Goal: Task Accomplishment & Management: Manage account settings

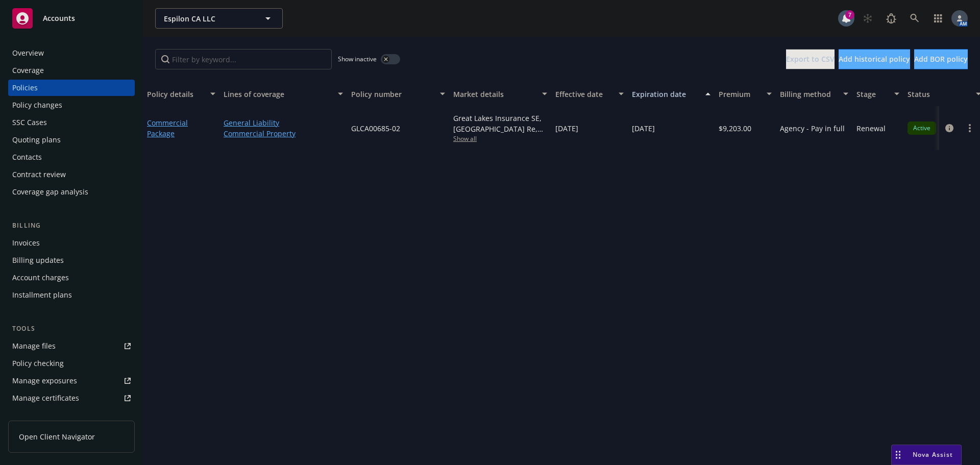
click at [53, 241] on div "Invoices" at bounding box center [71, 243] width 118 height 16
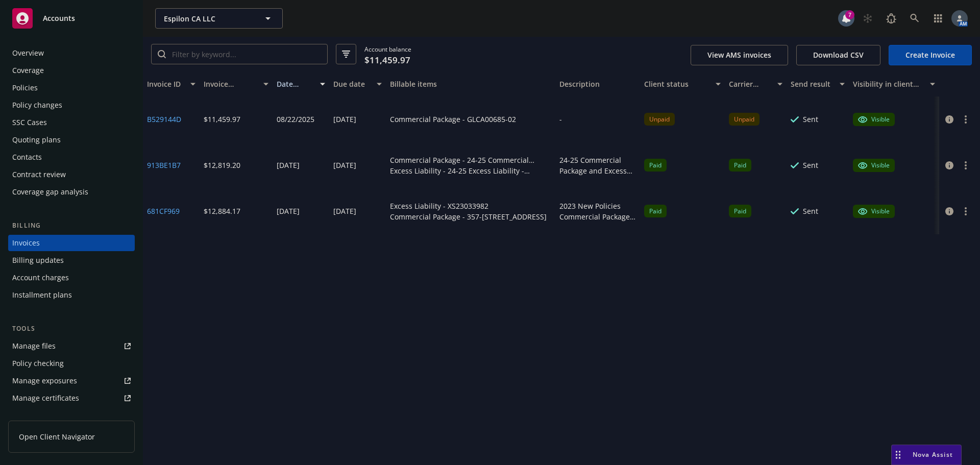
click at [967, 118] on button "button" at bounding box center [966, 119] width 12 height 12
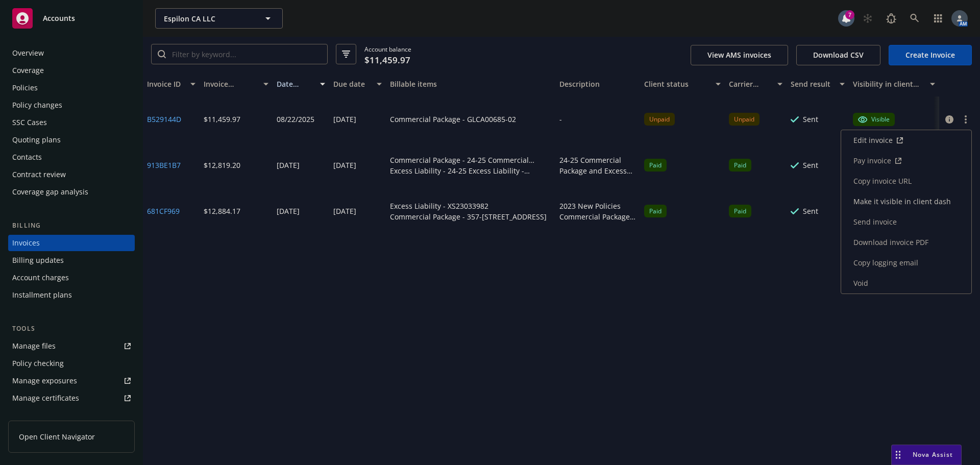
click at [893, 278] on link "Void" at bounding box center [906, 283] width 130 height 20
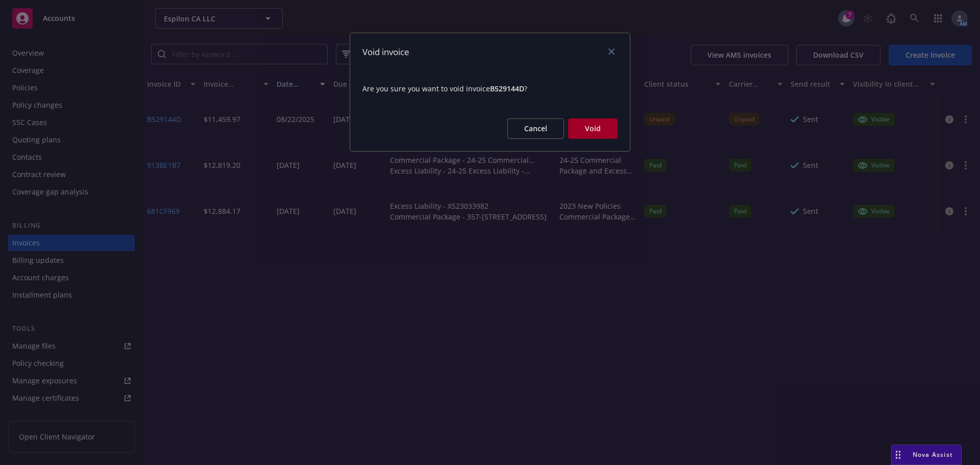
click at [543, 127] on button "Cancel" at bounding box center [535, 128] width 57 height 20
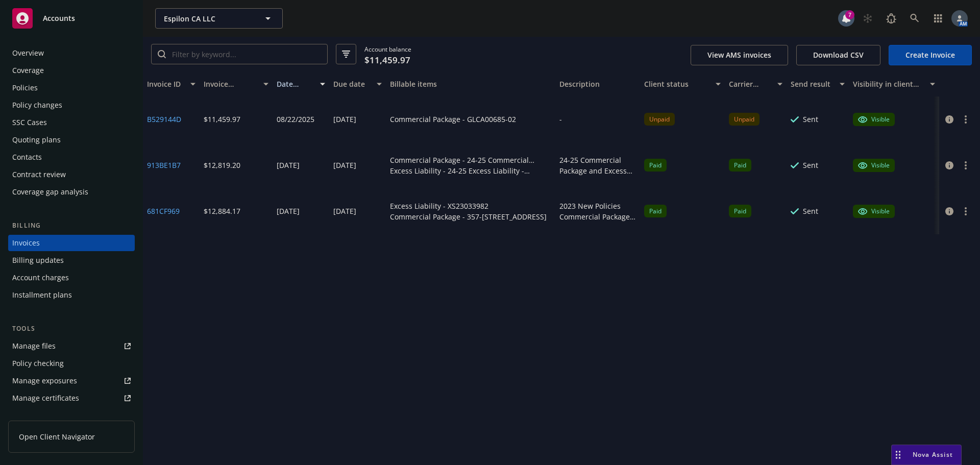
click at [966, 118] on circle "button" at bounding box center [966, 119] width 2 height 2
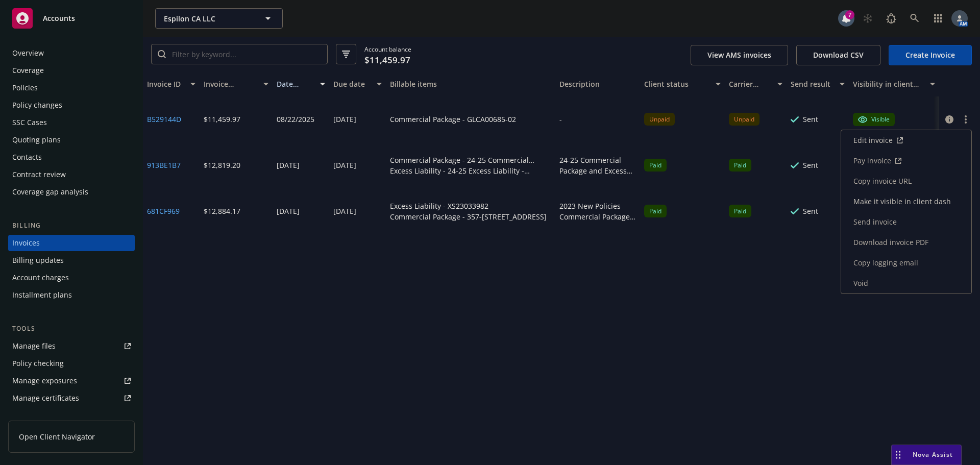
drag, startPoint x: 885, startPoint y: 285, endPoint x: 849, endPoint y: 267, distance: 40.2
click at [884, 285] on link "Void" at bounding box center [906, 283] width 130 height 20
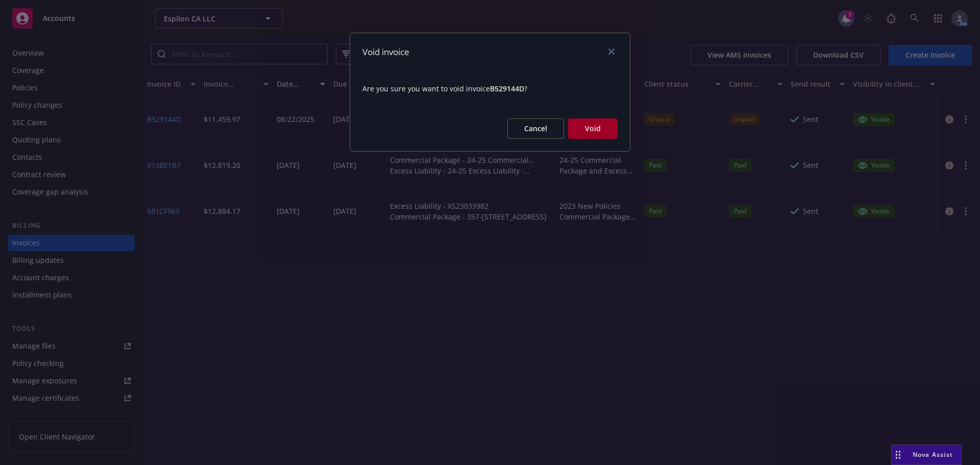
click at [594, 125] on button "Void" at bounding box center [593, 128] width 50 height 20
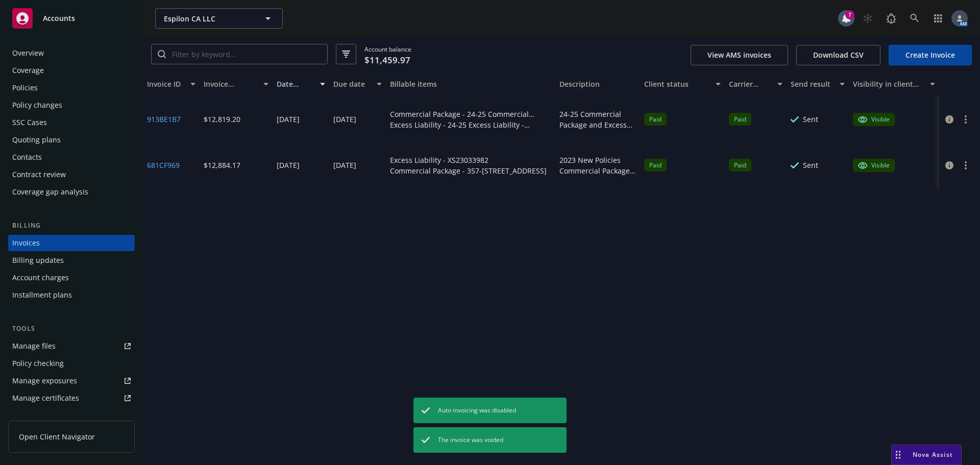
click at [33, 86] on div "Policies" at bounding box center [25, 88] width 26 height 16
